Goal: Task Accomplishment & Management: Manage account settings

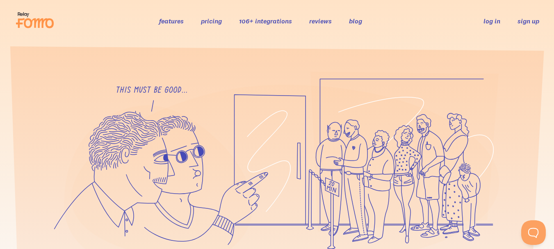
click at [528, 20] on link "sign up" at bounding box center [528, 21] width 22 height 9
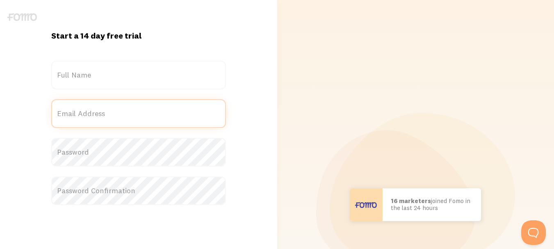
type input "[EMAIL_ADDRESS][DOMAIN_NAME]"
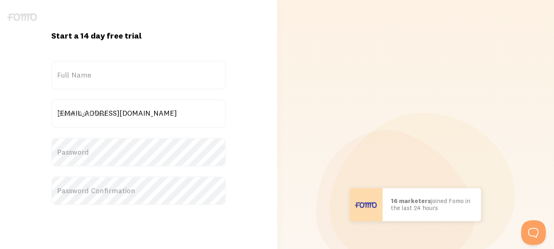
click at [141, 75] on label "Full Name" at bounding box center [138, 75] width 175 height 29
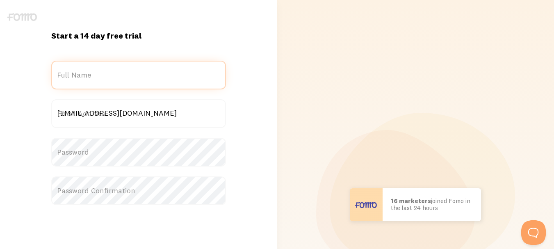
click at [141, 75] on input "Full Name" at bounding box center [138, 75] width 175 height 29
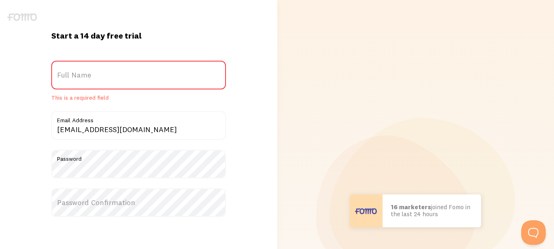
click at [145, 77] on label "Full Name" at bounding box center [138, 75] width 175 height 29
click at [145, 77] on input "Full Name" at bounding box center [138, 75] width 175 height 29
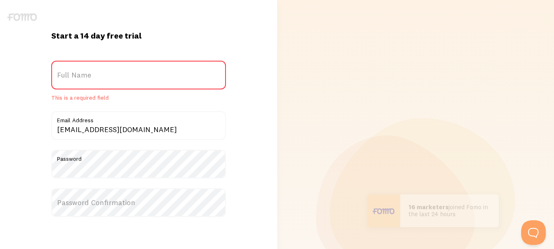
click at [89, 77] on label "Full Name" at bounding box center [138, 75] width 175 height 29
click at [89, 77] on input "Full Name" at bounding box center [138, 75] width 175 height 29
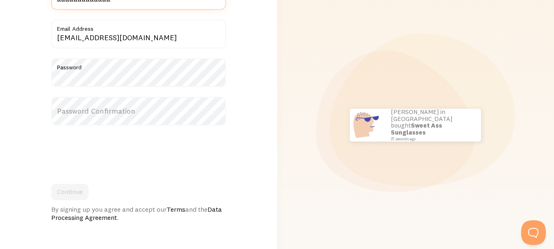
scroll to position [82, 0]
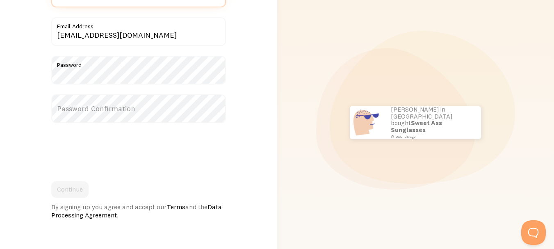
type input "aaaaaaaaaaaaa"
click at [101, 107] on label "Password Confirmation" at bounding box center [138, 108] width 175 height 29
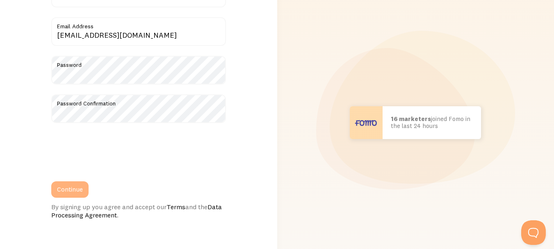
click at [71, 183] on button "Continue" at bounding box center [69, 189] width 37 height 16
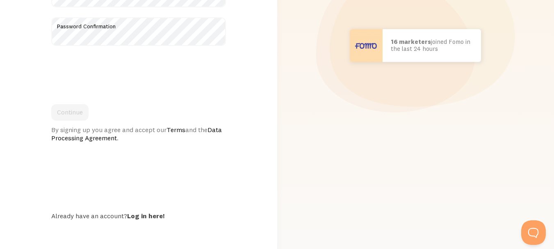
scroll to position [178, 0]
click at [149, 213] on link "Log in here!" at bounding box center [145, 214] width 37 height 8
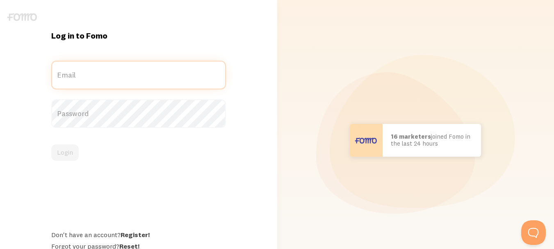
type input "[EMAIL_ADDRESS][DOMAIN_NAME]"
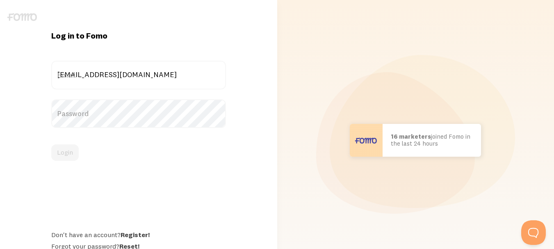
click at [89, 134] on form "knkentofficial@gmail.com Email Password Login" at bounding box center [138, 111] width 175 height 100
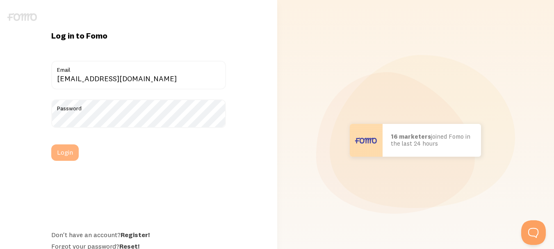
click at [63, 152] on button "Login" at bounding box center [64, 152] width 27 height 16
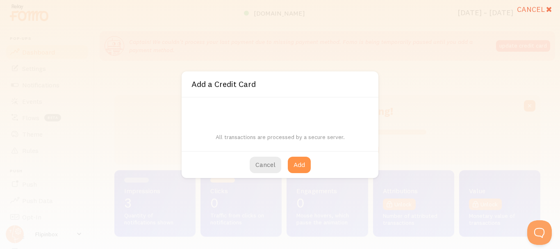
scroll to position [215, 420]
click at [265, 166] on button "Cancel" at bounding box center [266, 165] width 32 height 16
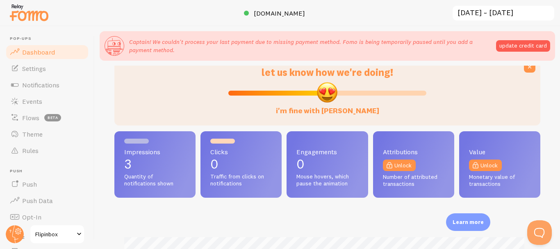
scroll to position [0, 0]
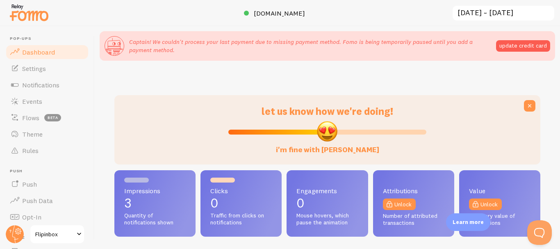
click at [104, 89] on div "let us know how we're doing! i'm fine with [PERSON_NAME] Impressions 3 Quantity…" at bounding box center [327, 177] width 465 height 222
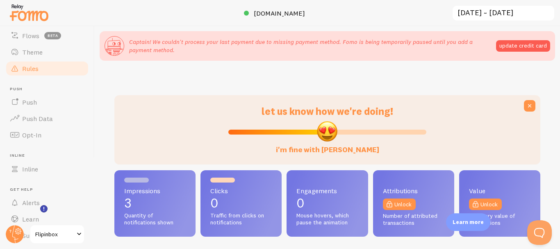
scroll to position [106, 0]
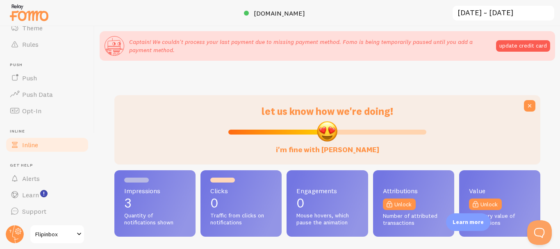
click at [47, 146] on link "Inline" at bounding box center [47, 144] width 84 height 16
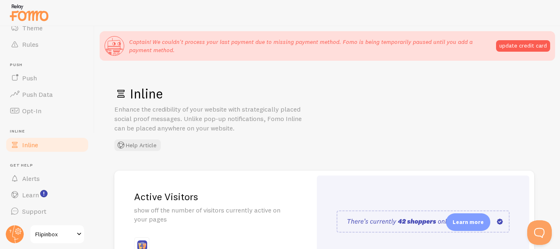
click at [73, 235] on span "Flipinbox" at bounding box center [54, 234] width 39 height 10
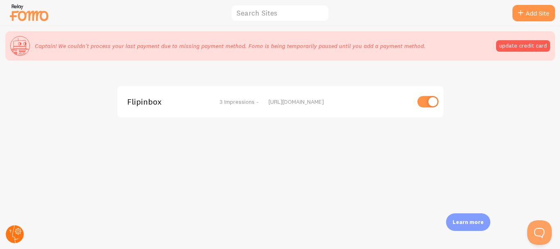
click at [19, 234] on circle at bounding box center [15, 234] width 18 height 18
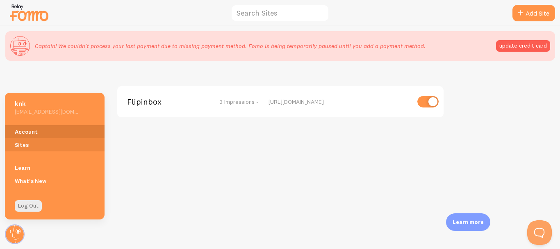
click at [45, 127] on link "Account" at bounding box center [55, 131] width 100 height 13
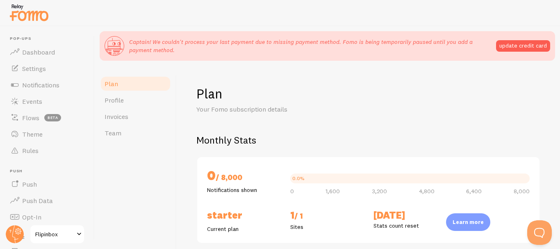
checkbox input "true"
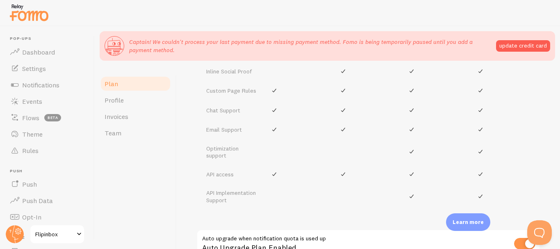
scroll to position [512, 0]
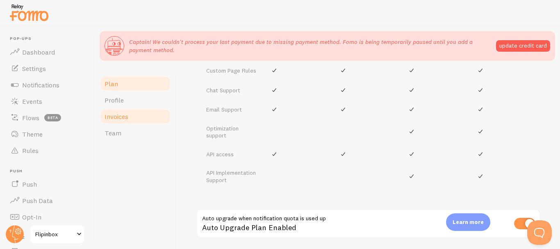
click at [116, 122] on link "Invoices" at bounding box center [136, 116] width 72 height 16
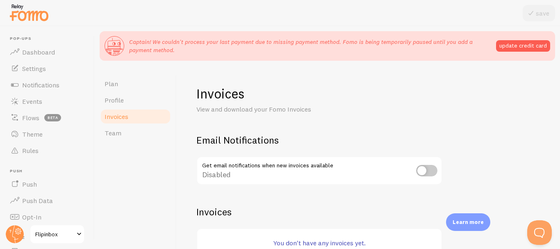
scroll to position [9, 0]
